Goal: Task Accomplishment & Management: Use online tool/utility

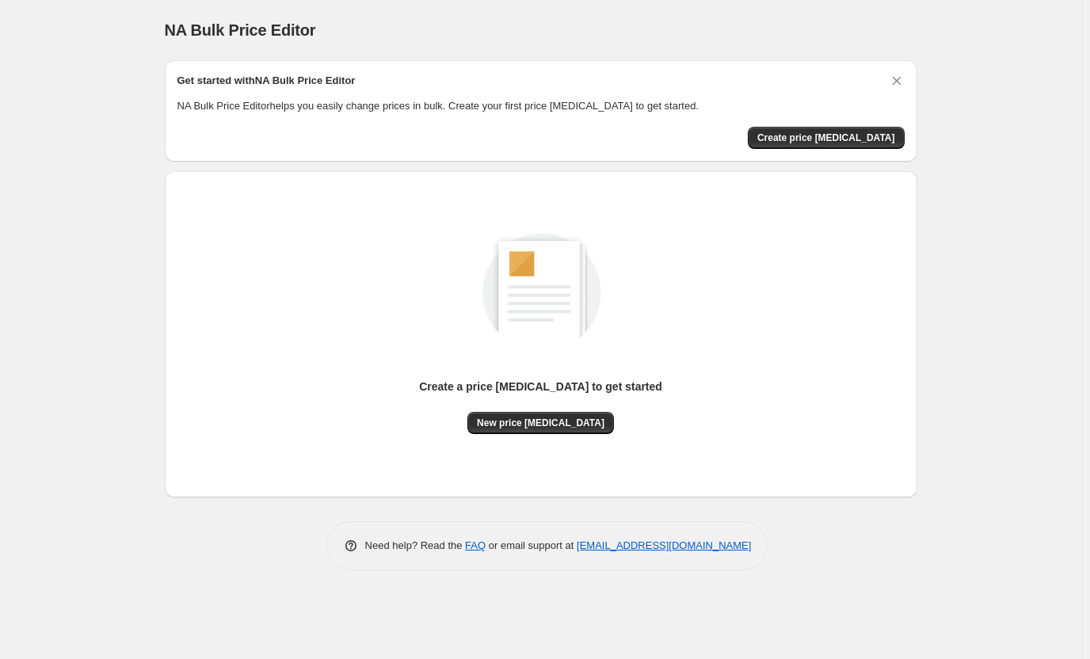
drag, startPoint x: 0, startPoint y: 0, endPoint x: 763, endPoint y: 285, distance: 814.1
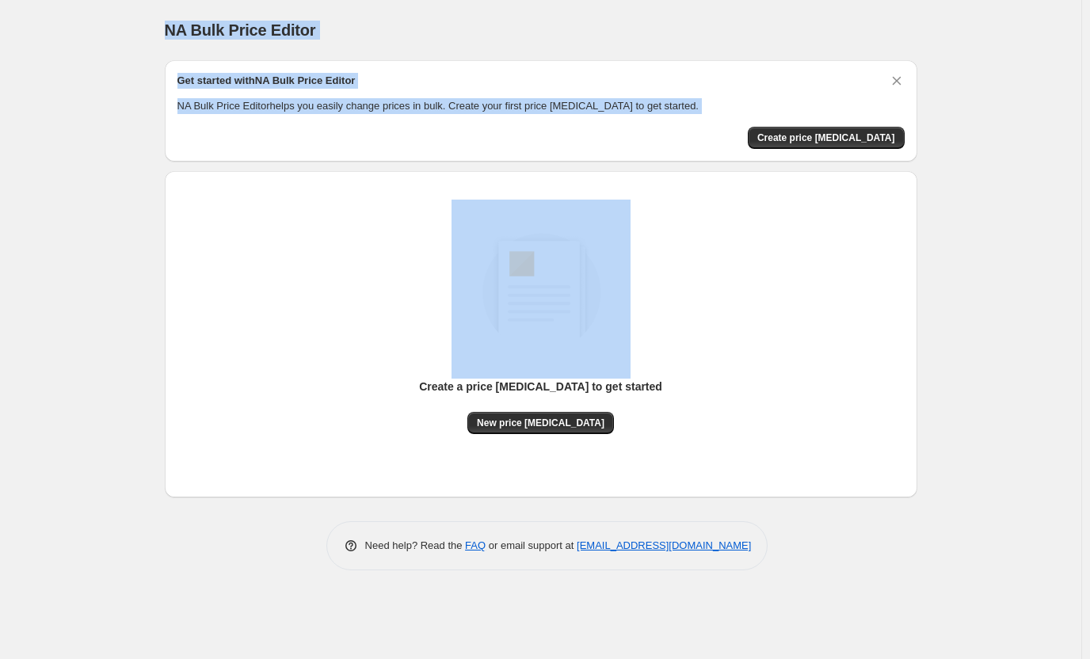
drag, startPoint x: 144, startPoint y: 28, endPoint x: 964, endPoint y: 169, distance: 831.7
click at [964, 169] on div "NA Bulk Price Editor. This page is ready NA Bulk Price Editor Get started with …" at bounding box center [540, 329] width 1081 height 659
click at [983, 30] on div "NA Bulk Price Editor. This page is ready NA Bulk Price Editor Get started with …" at bounding box center [540, 329] width 1081 height 659
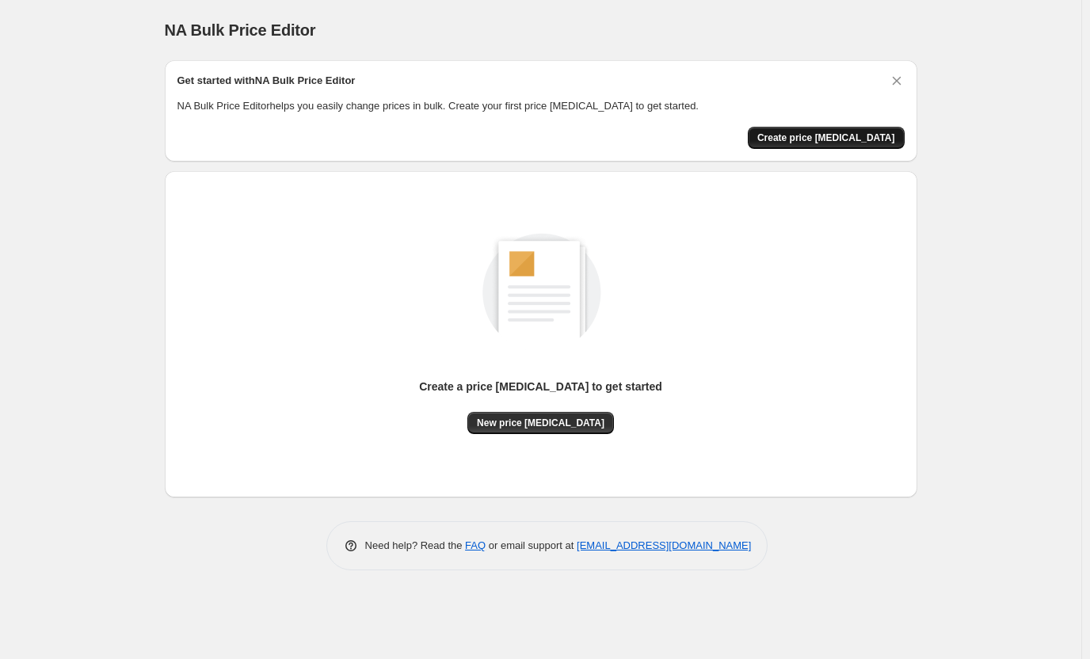
click at [826, 139] on span "Create price [MEDICAL_DATA]" at bounding box center [826, 137] width 138 height 13
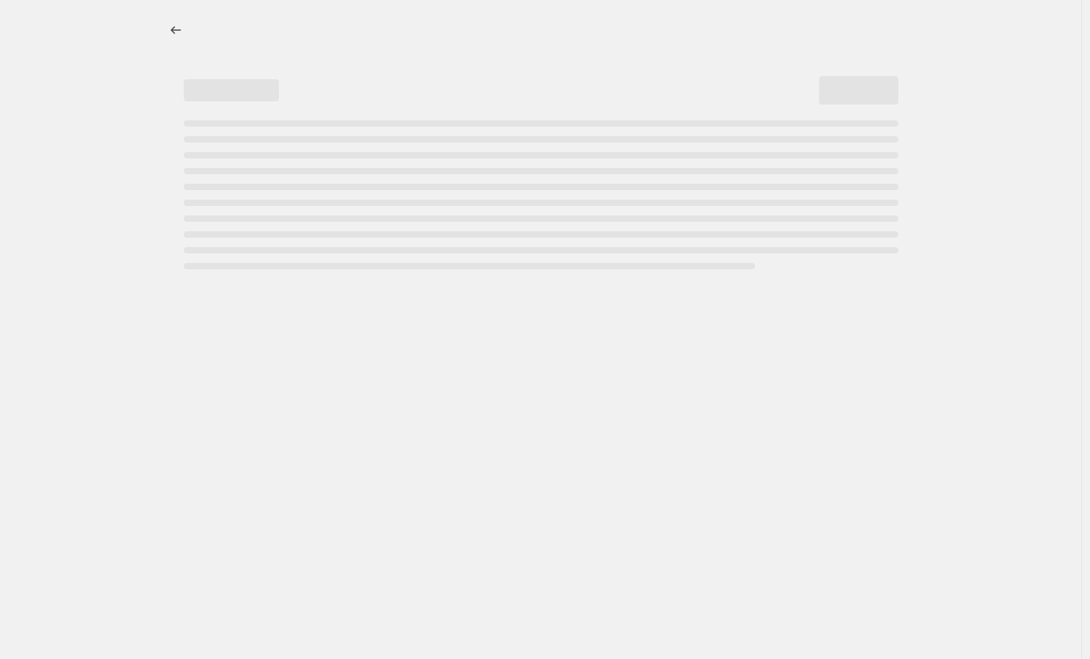
select select "percentage"
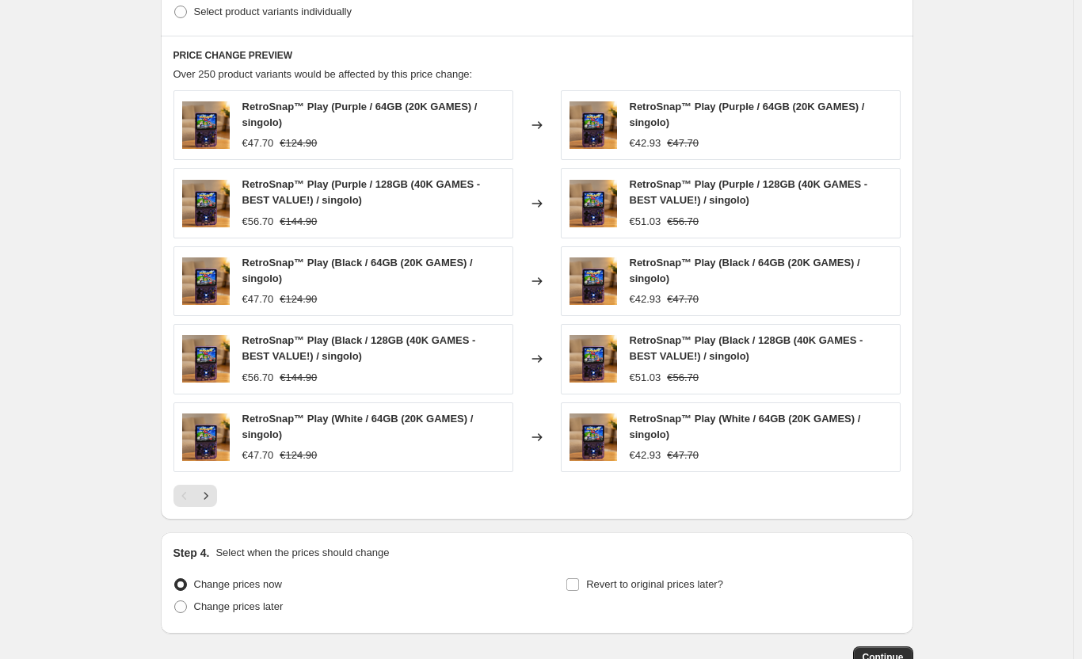
scroll to position [871, 0]
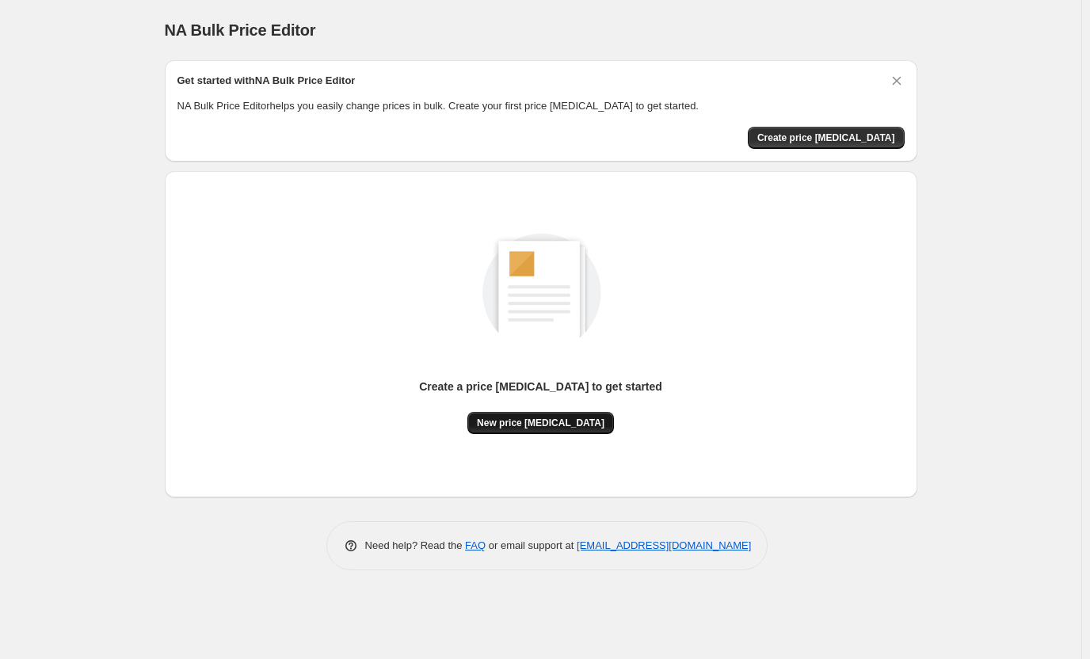
click at [571, 421] on span "New price [MEDICAL_DATA]" at bounding box center [540, 423] width 127 height 13
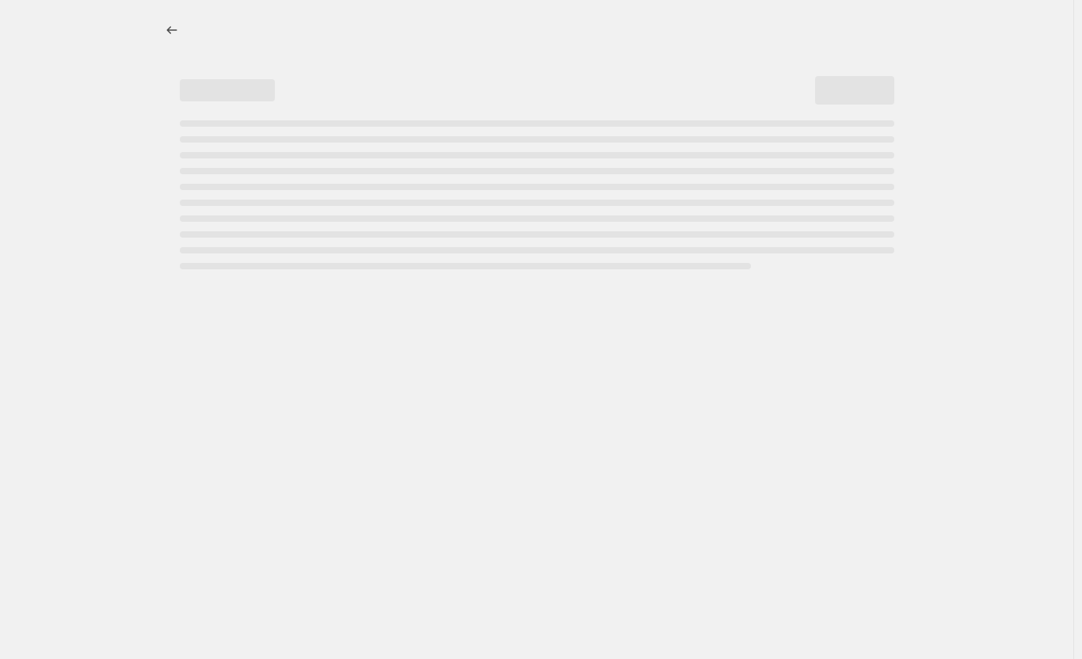
select select "percentage"
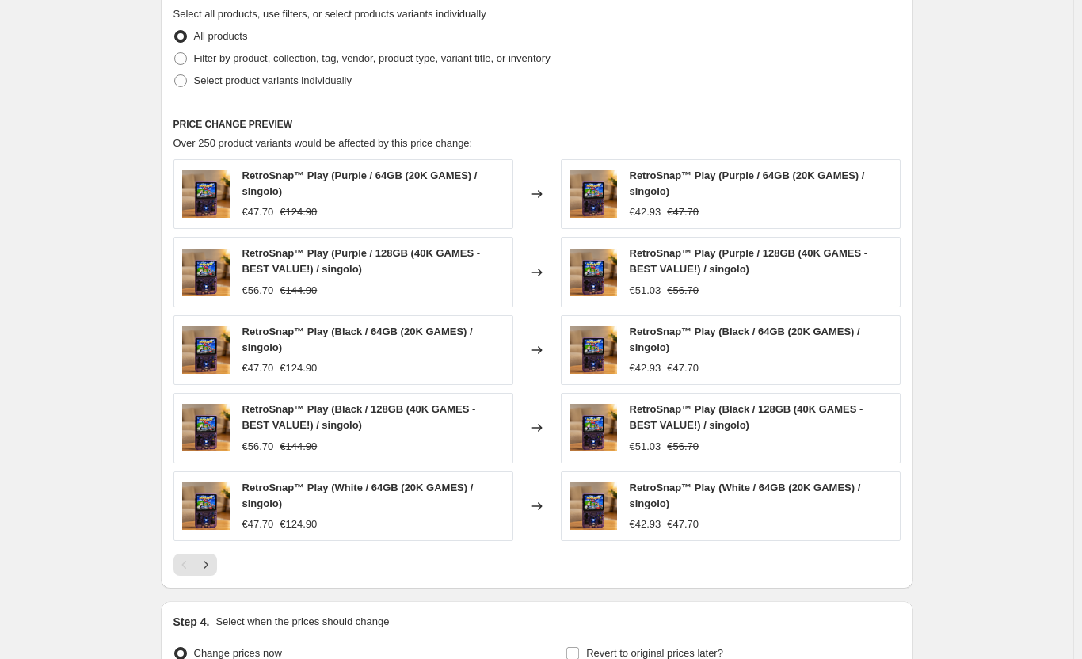
scroll to position [950, 0]
